Goal: Transaction & Acquisition: Subscribe to service/newsletter

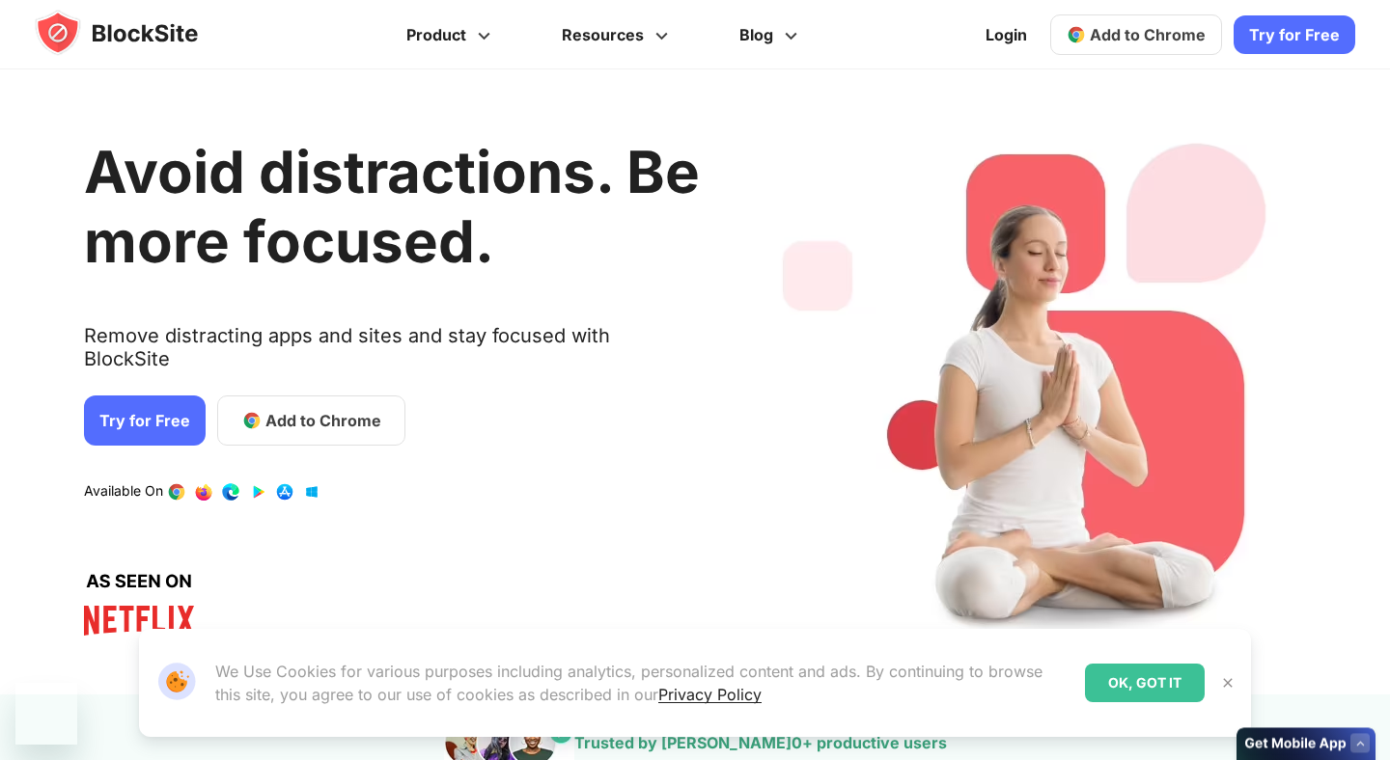
click at [168, 396] on link "Try for Free" at bounding box center [145, 421] width 122 height 50
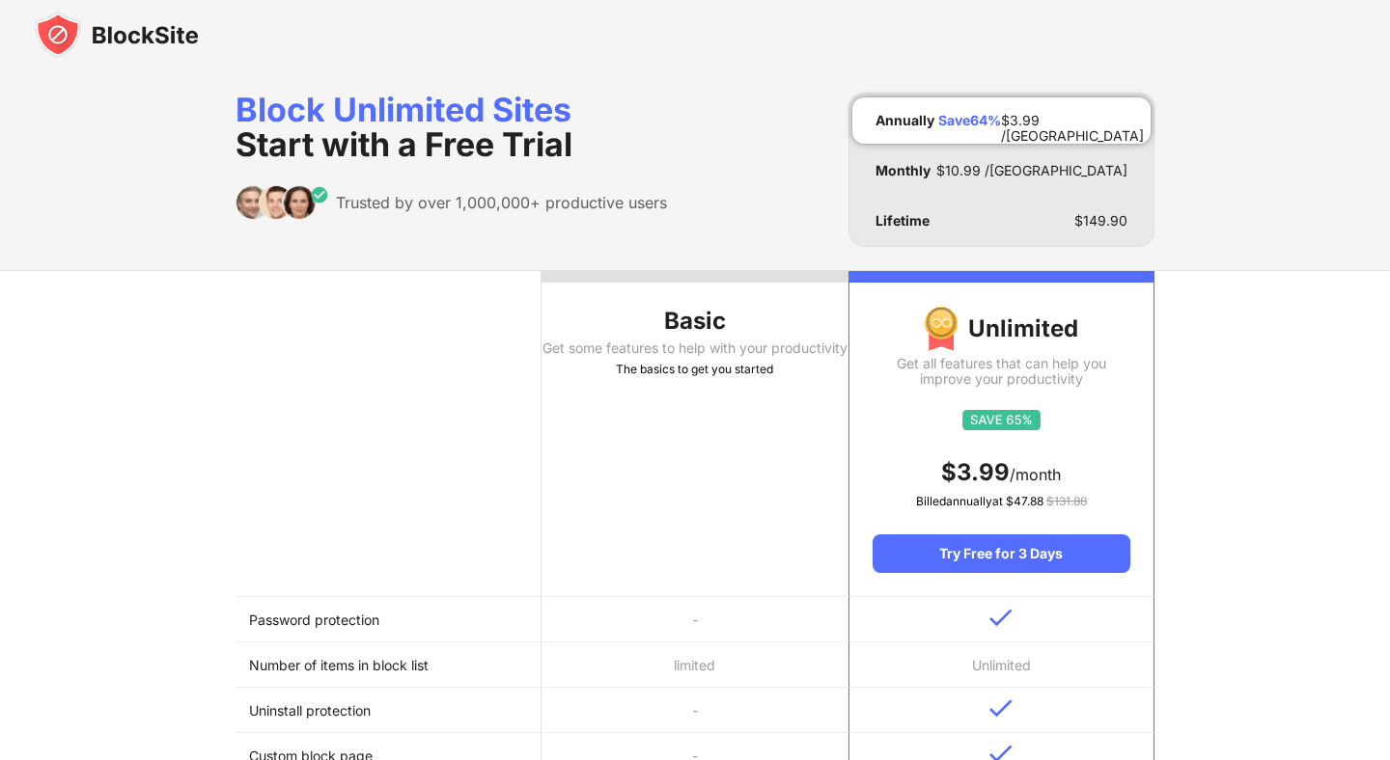
click at [436, 525] on th at bounding box center [388, 434] width 306 height 326
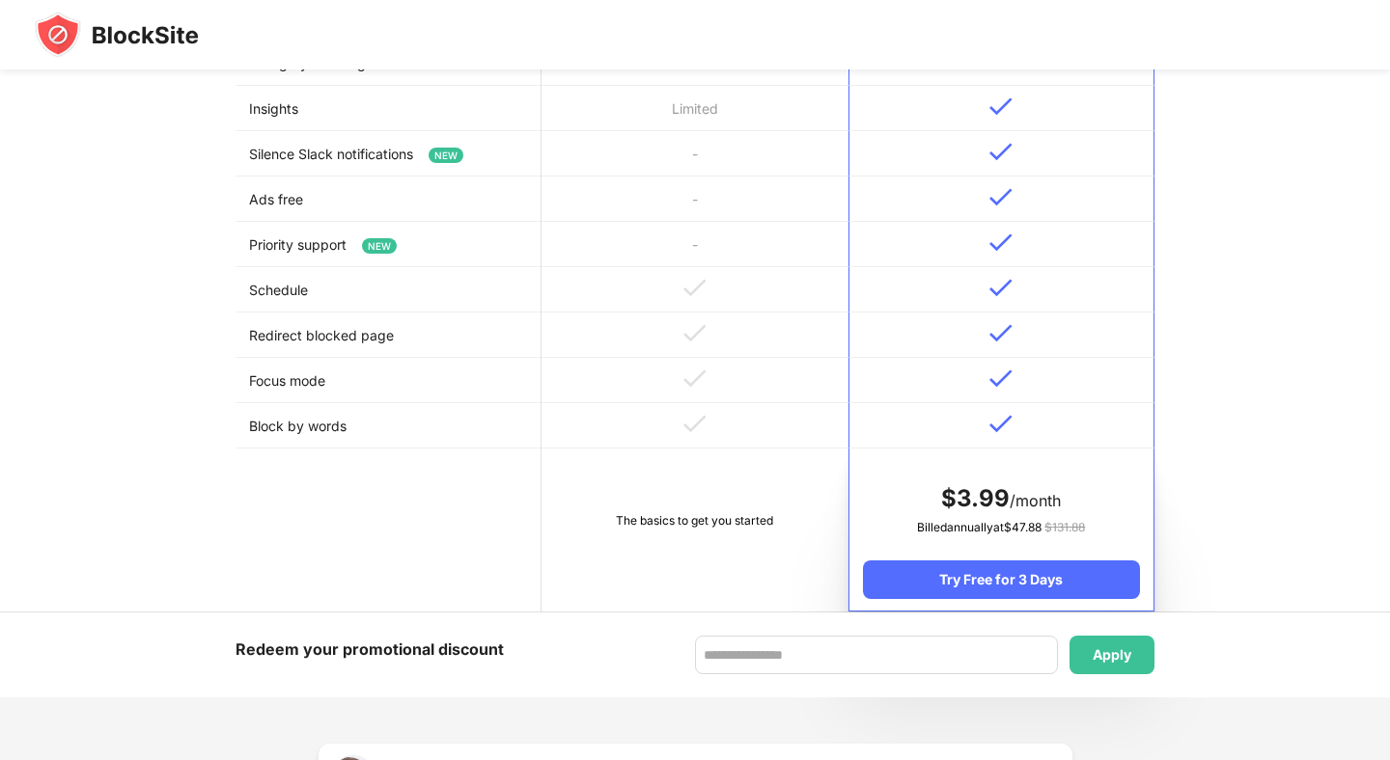
scroll to position [790, 0]
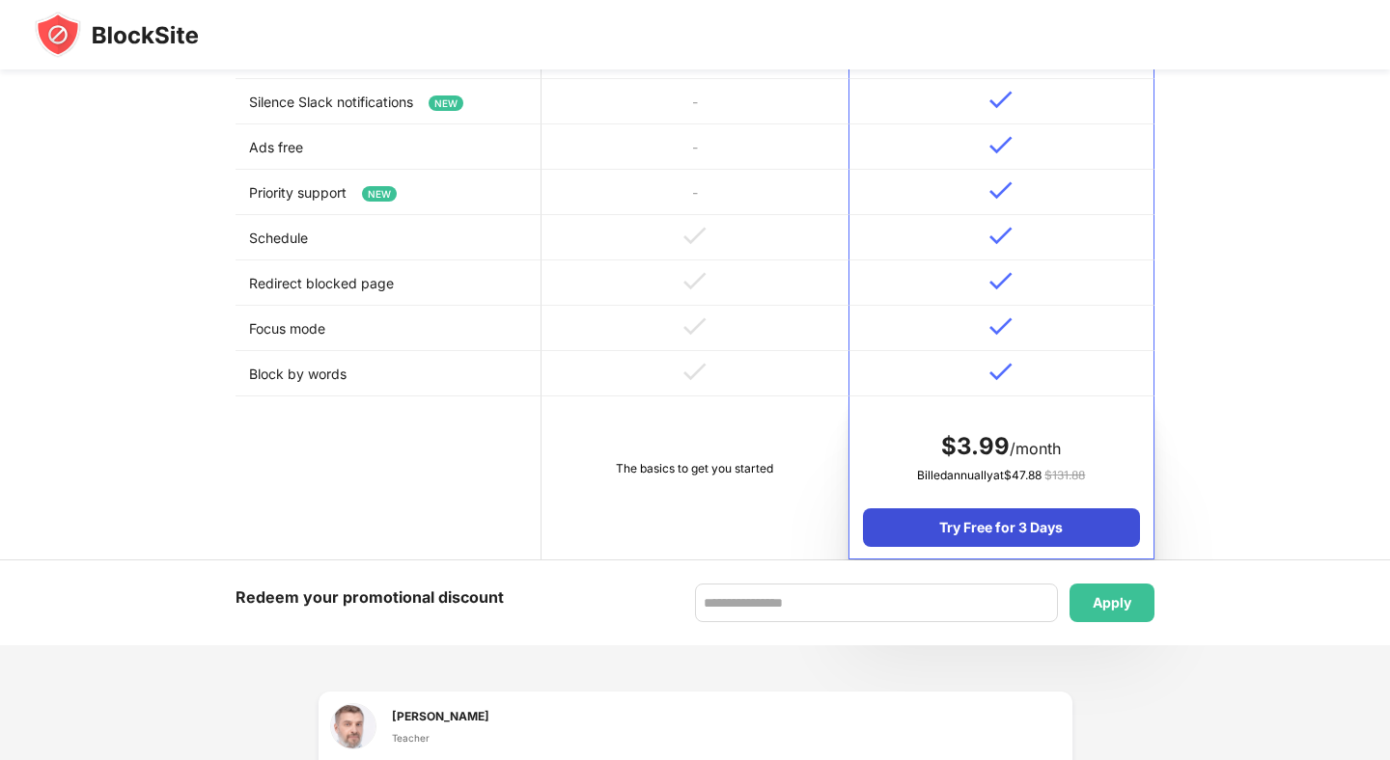
click at [1048, 524] on div "Try Free for 3 Days" at bounding box center [1001, 528] width 277 height 39
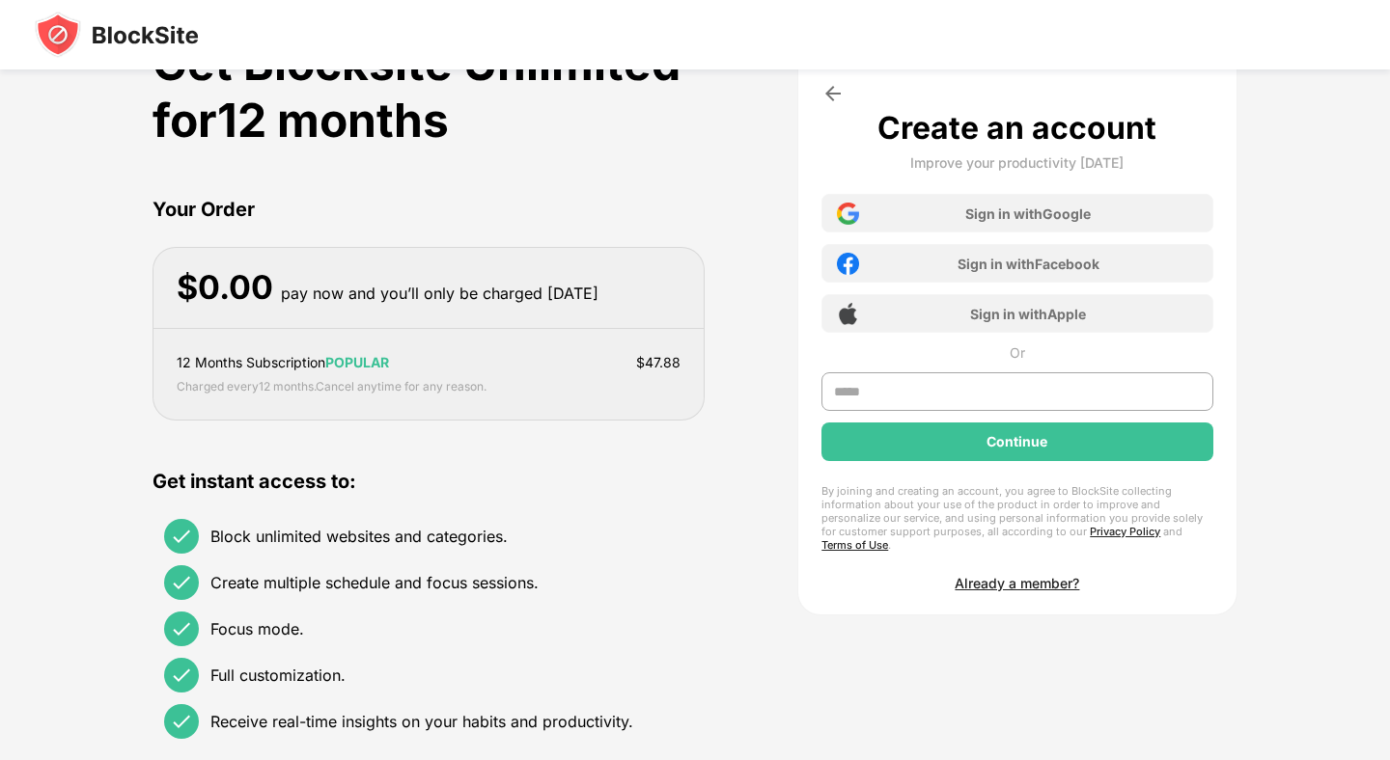
scroll to position [0, 0]
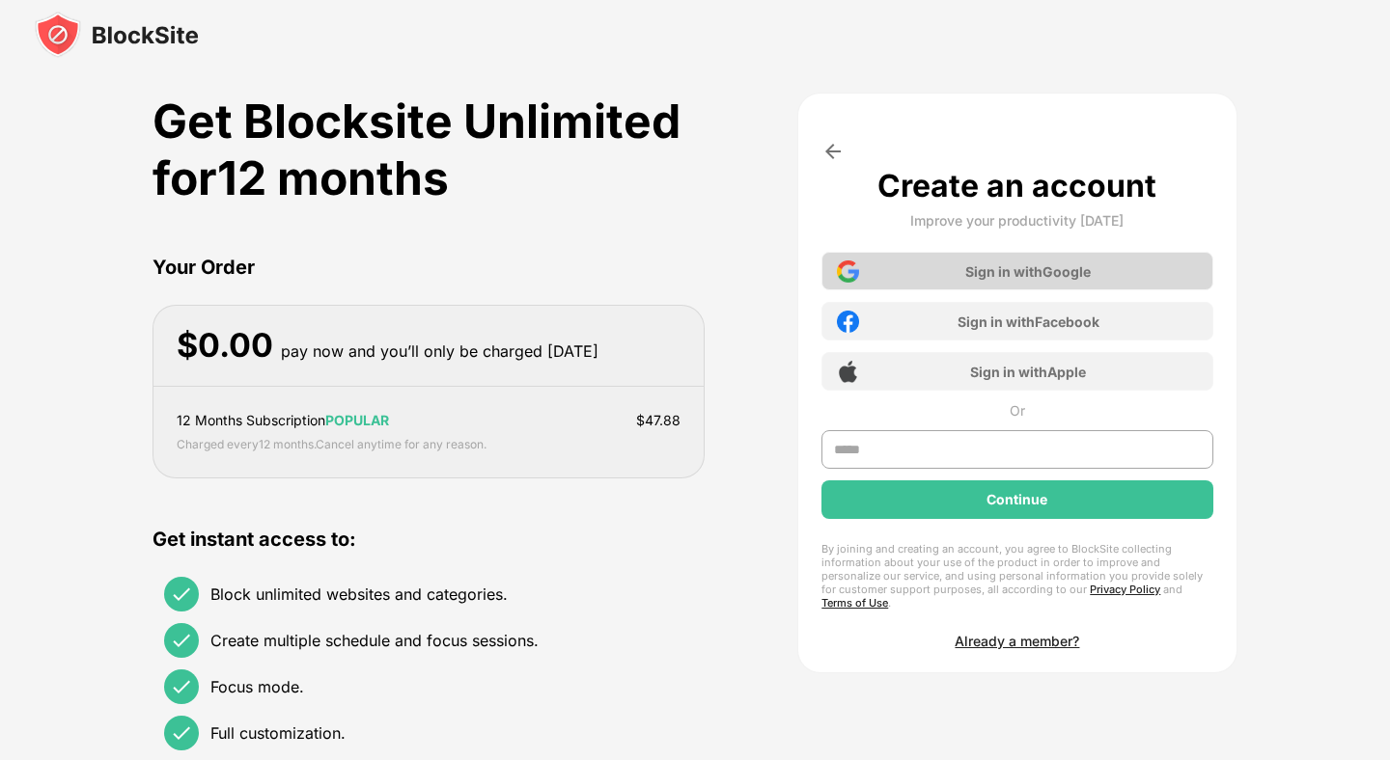
click at [953, 271] on div "Sign in with Google" at bounding box center [1016, 271] width 391 height 39
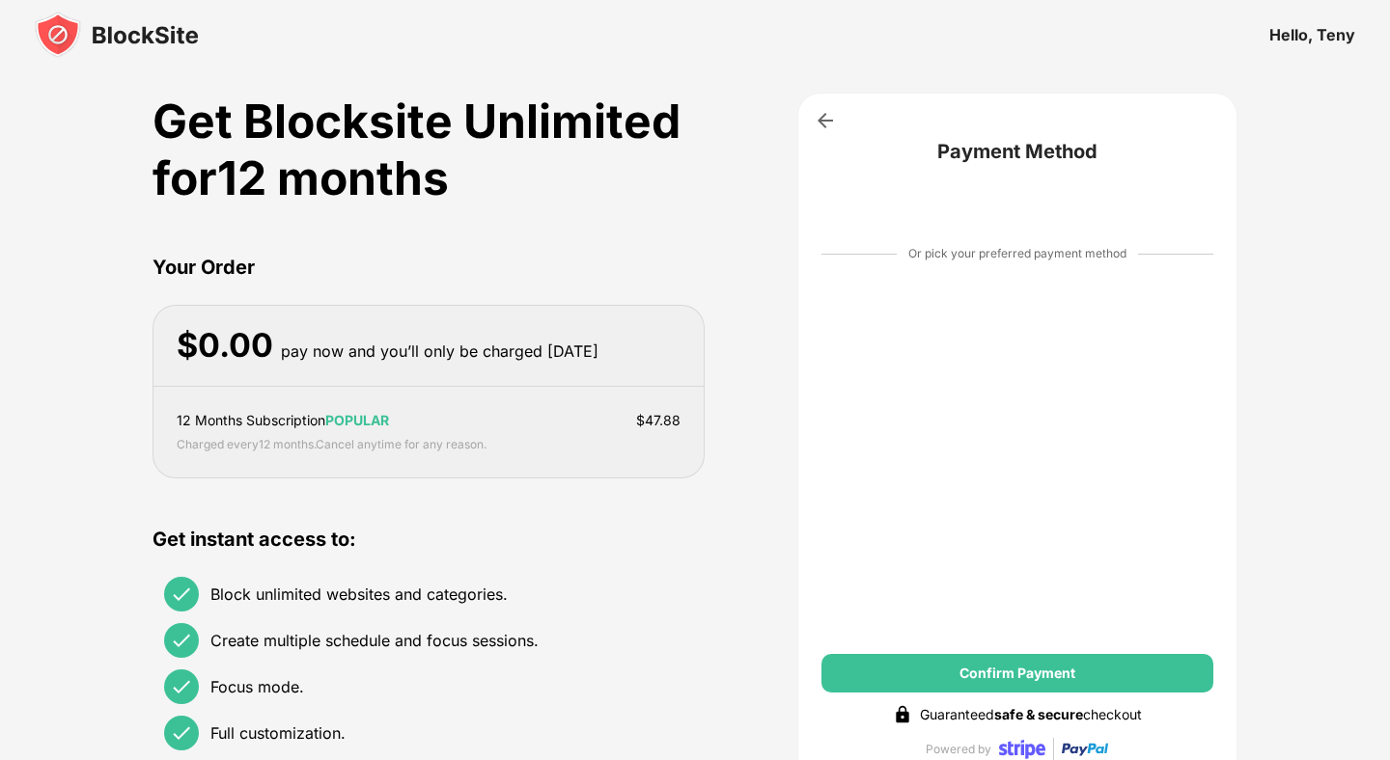
click at [113, 43] on img at bounding box center [117, 35] width 164 height 46
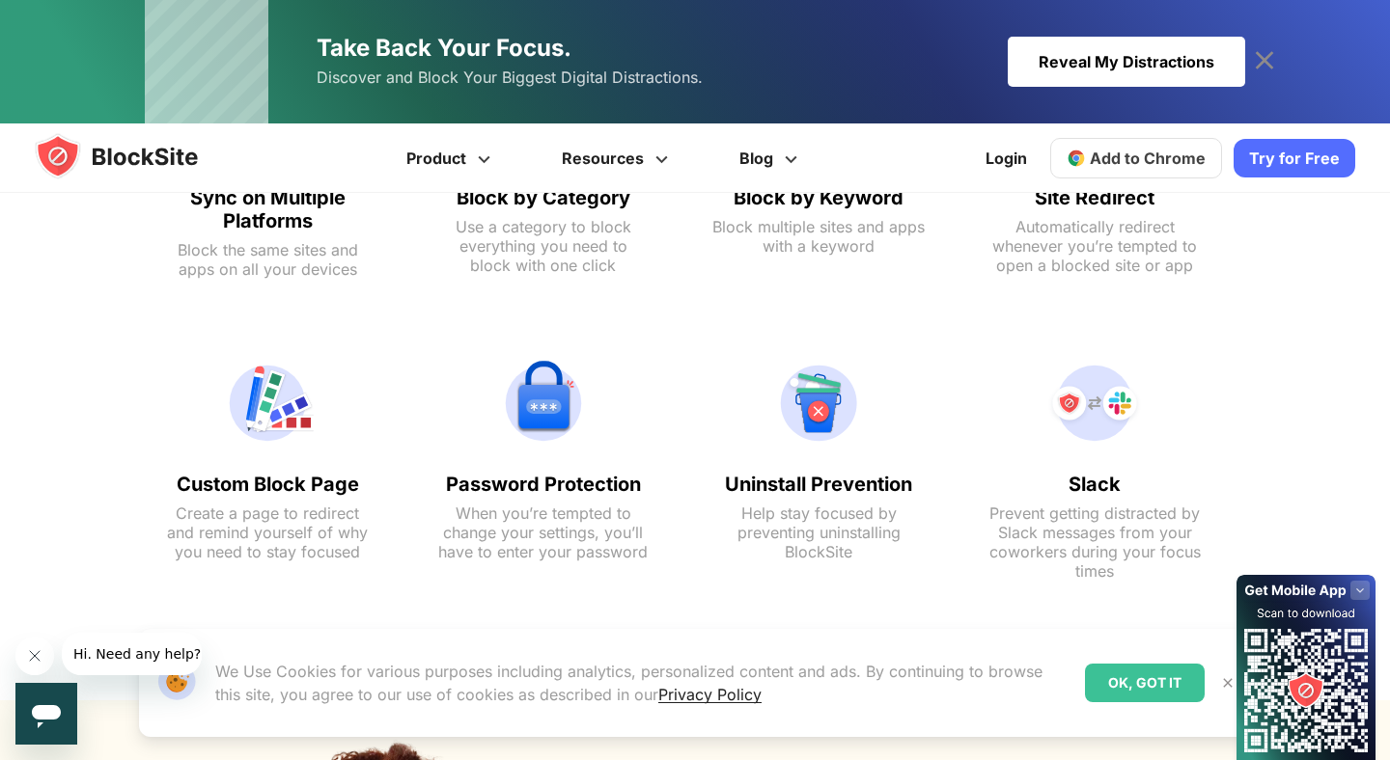
scroll to position [1407, 0]
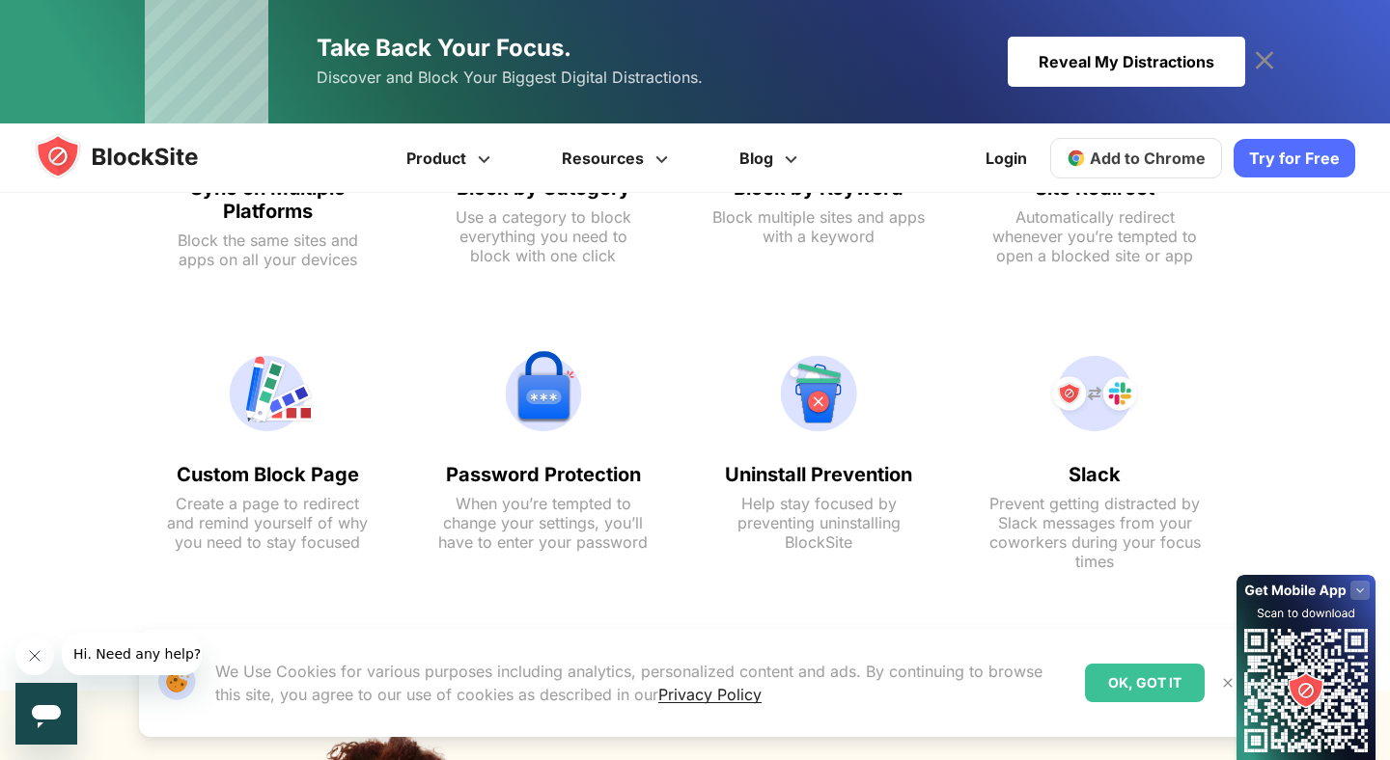
click at [1223, 684] on img at bounding box center [1227, 683] width 15 height 15
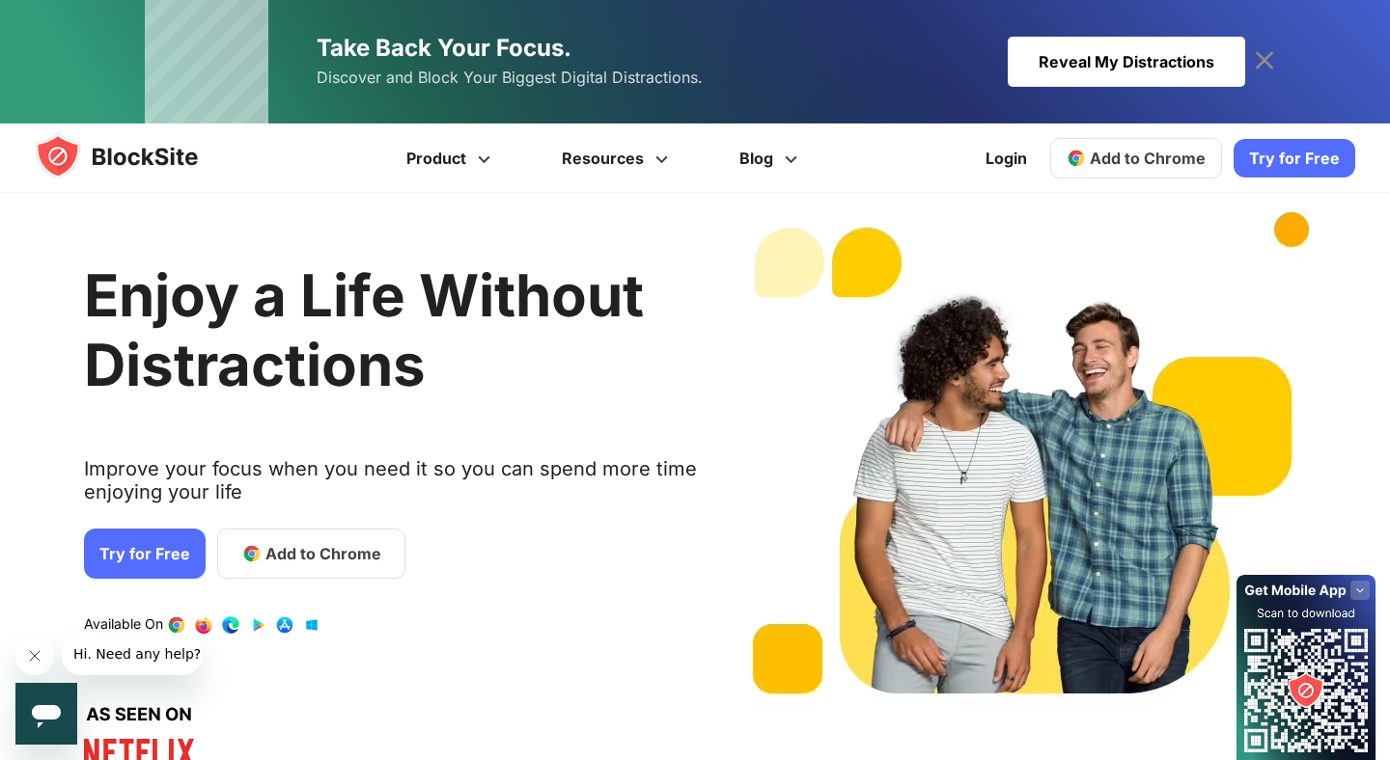
scroll to position [14, 0]
